Goal: Transaction & Acquisition: Purchase product/service

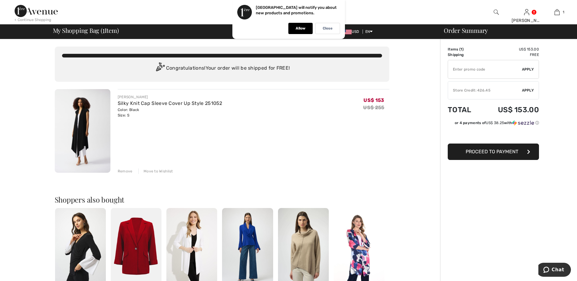
click at [489, 152] on span "Proceed to Payment" at bounding box center [492, 152] width 53 height 6
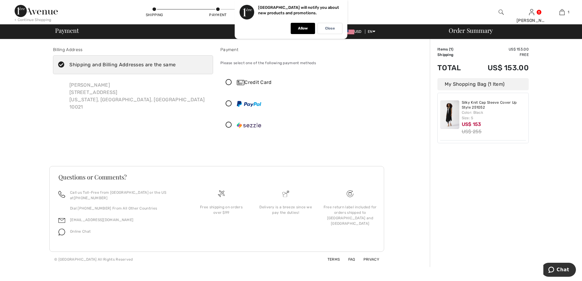
click at [228, 82] on icon at bounding box center [229, 82] width 16 height 6
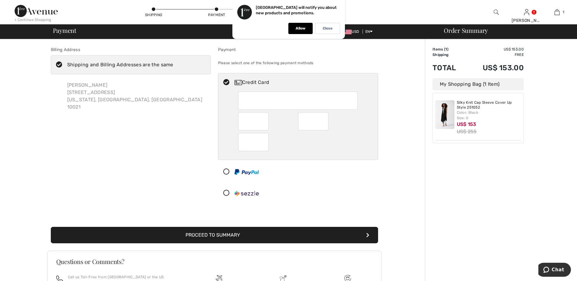
click at [242, 98] on div at bounding box center [298, 101] width 120 height 18
click at [238, 236] on button "Proceed to Summary" at bounding box center [215, 235] width 328 height 16
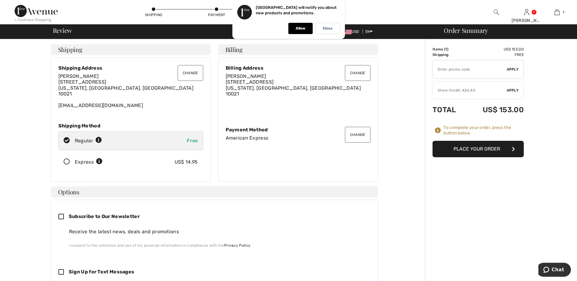
click at [454, 152] on button "Place Your Order" at bounding box center [478, 149] width 91 height 16
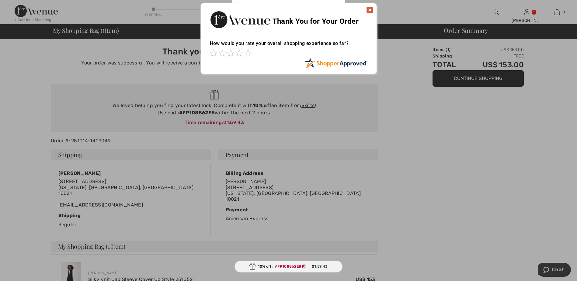
click at [370, 9] on img at bounding box center [369, 9] width 7 height 7
